Goal: Find contact information: Obtain details needed to contact an individual or organization

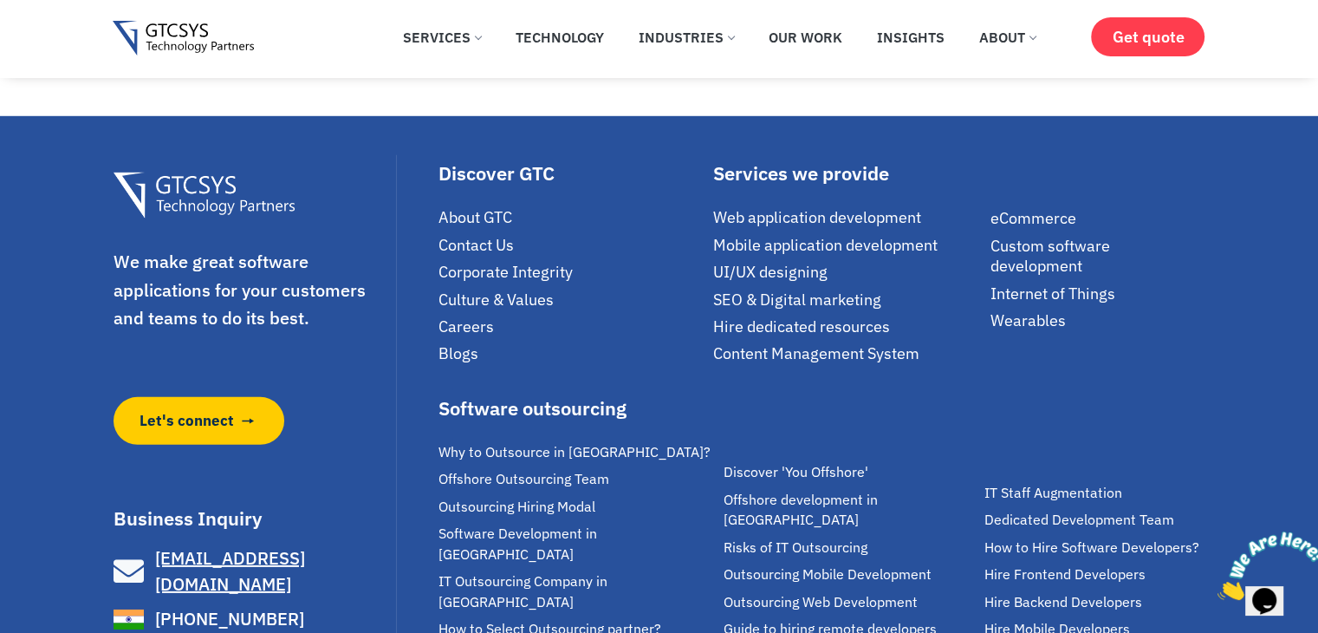
scroll to position [11731, 0]
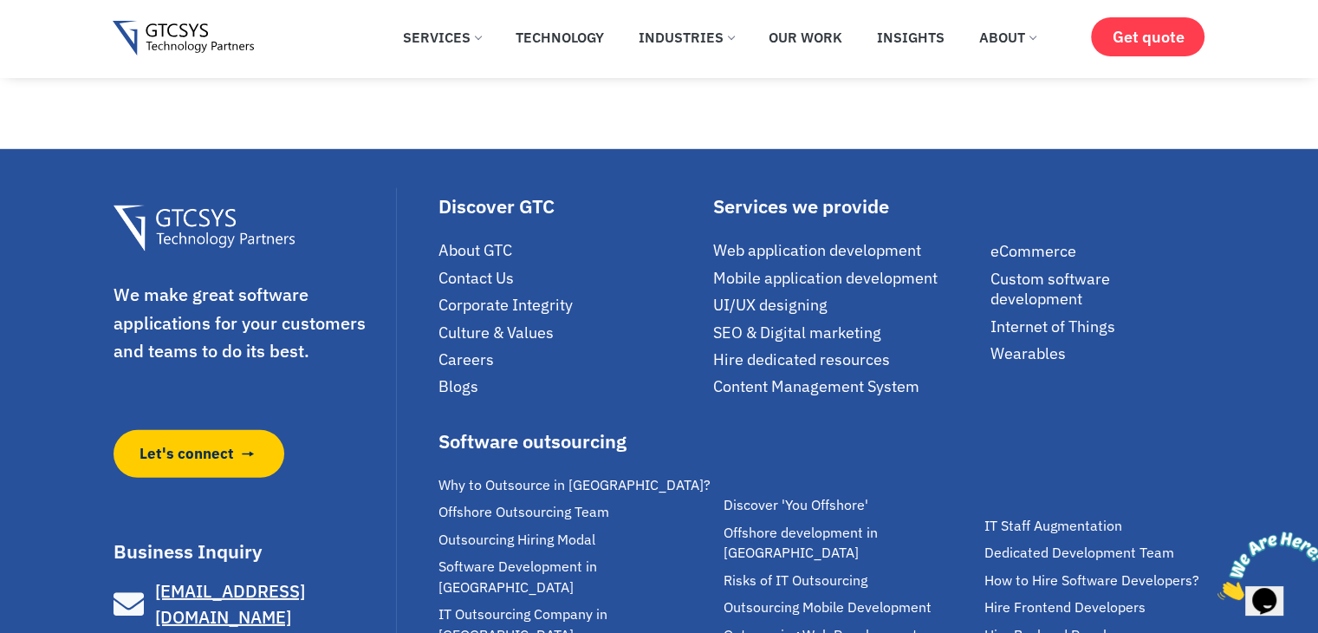
click at [465, 288] on span "Contact Us" at bounding box center [475, 278] width 75 height 20
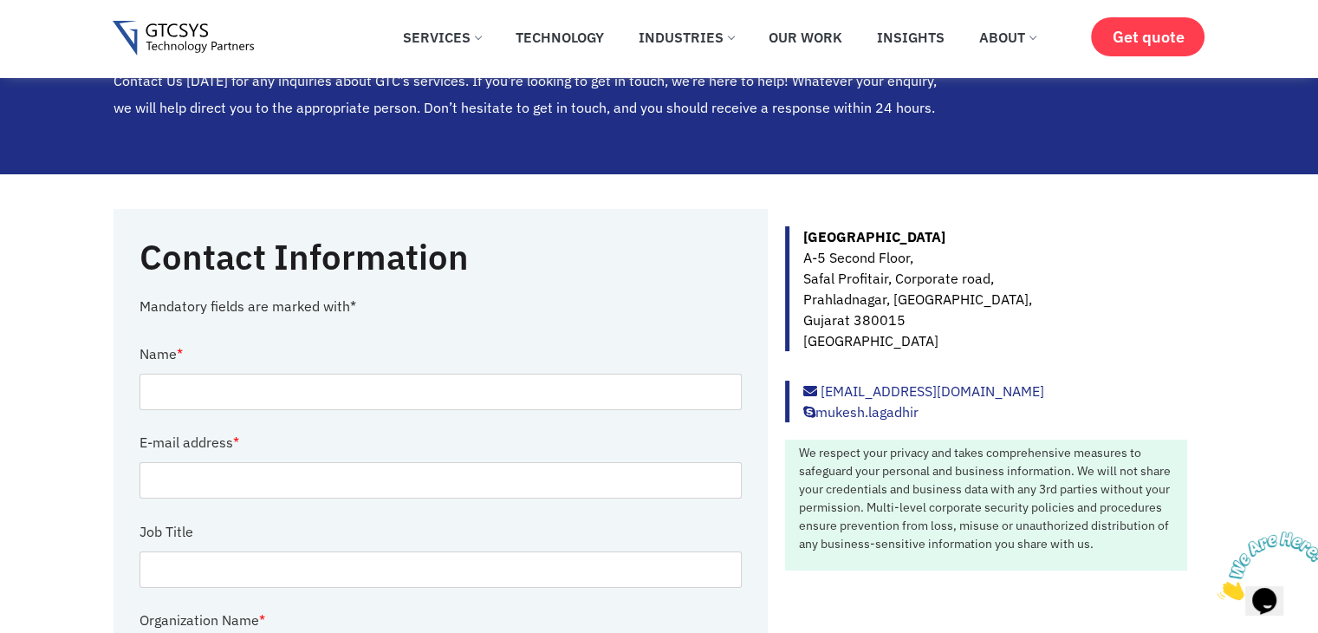
click at [848, 281] on p "Ahmedabad A-5 Second Floor, Safal Profitair, Corporate road, Prahladnagar, Ahme…" at bounding box center [994, 288] width 385 height 125
